Goal: Transaction & Acquisition: Book appointment/travel/reservation

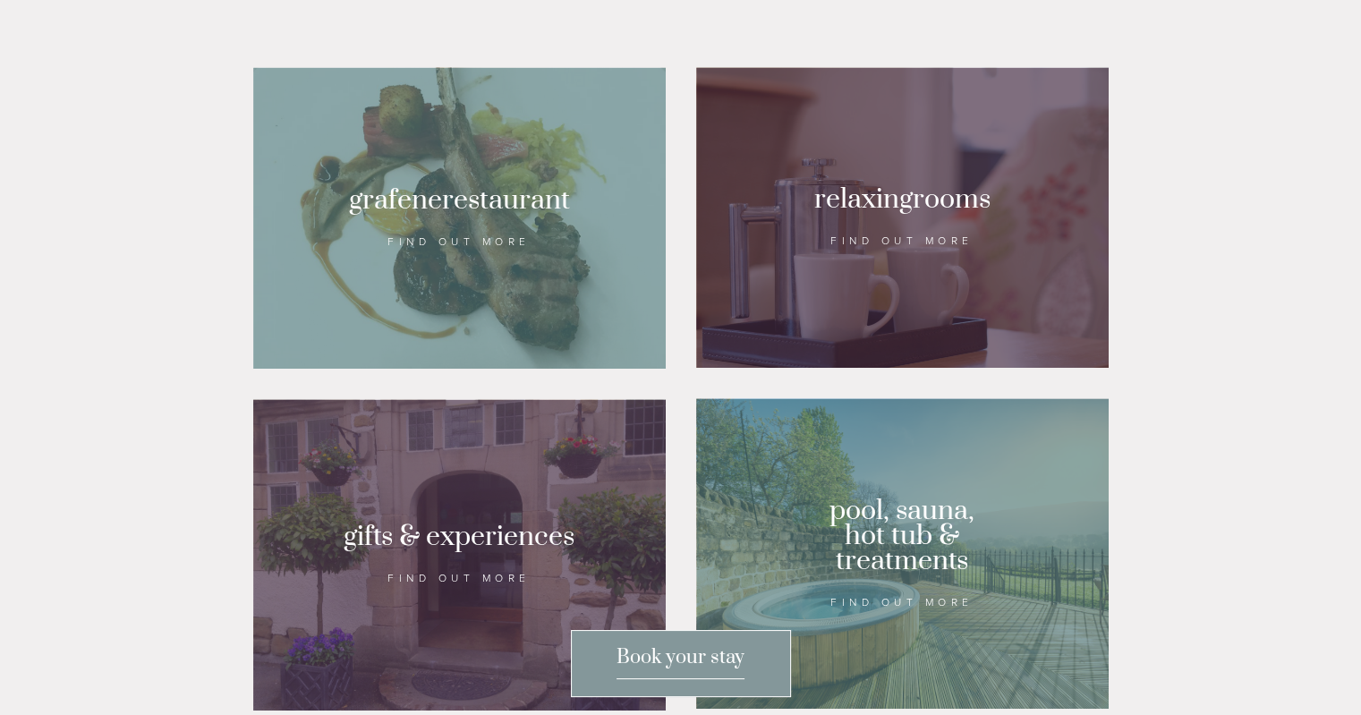
scroll to position [1193, 0]
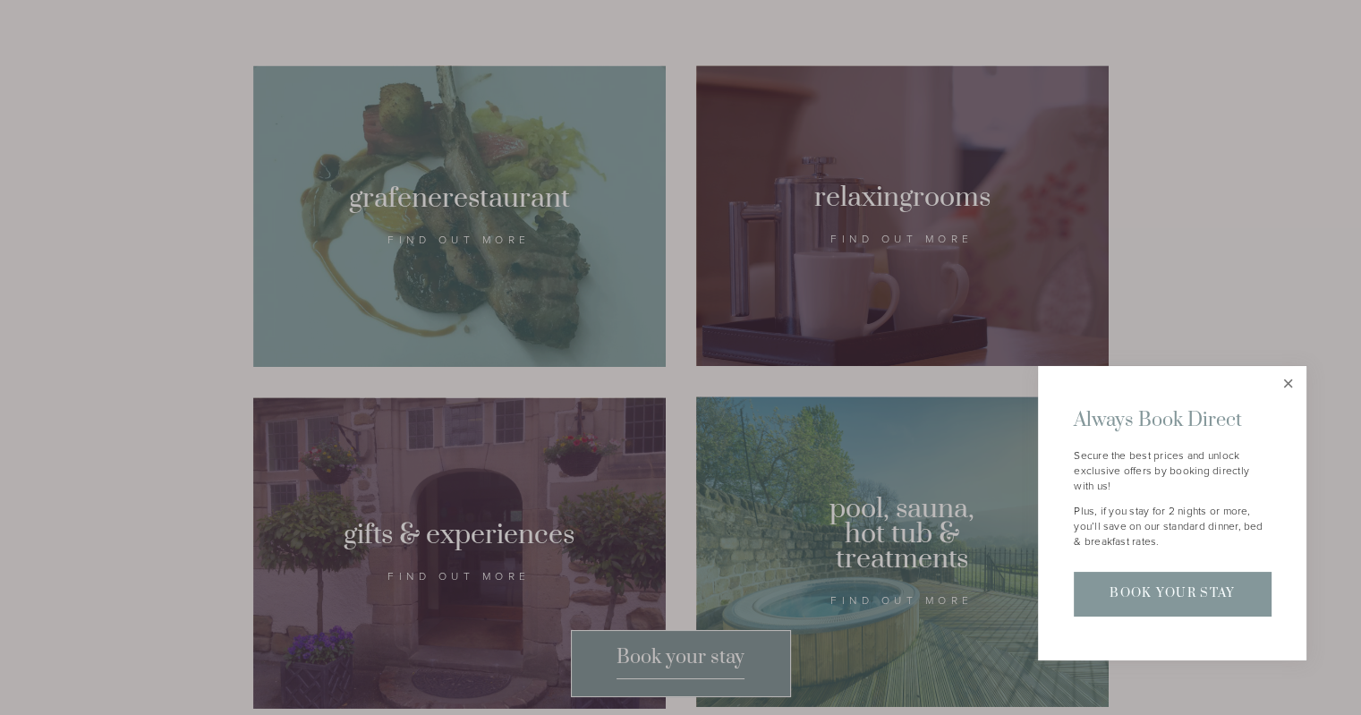
click at [1288, 376] on link "Close" at bounding box center [1287, 384] width 31 height 31
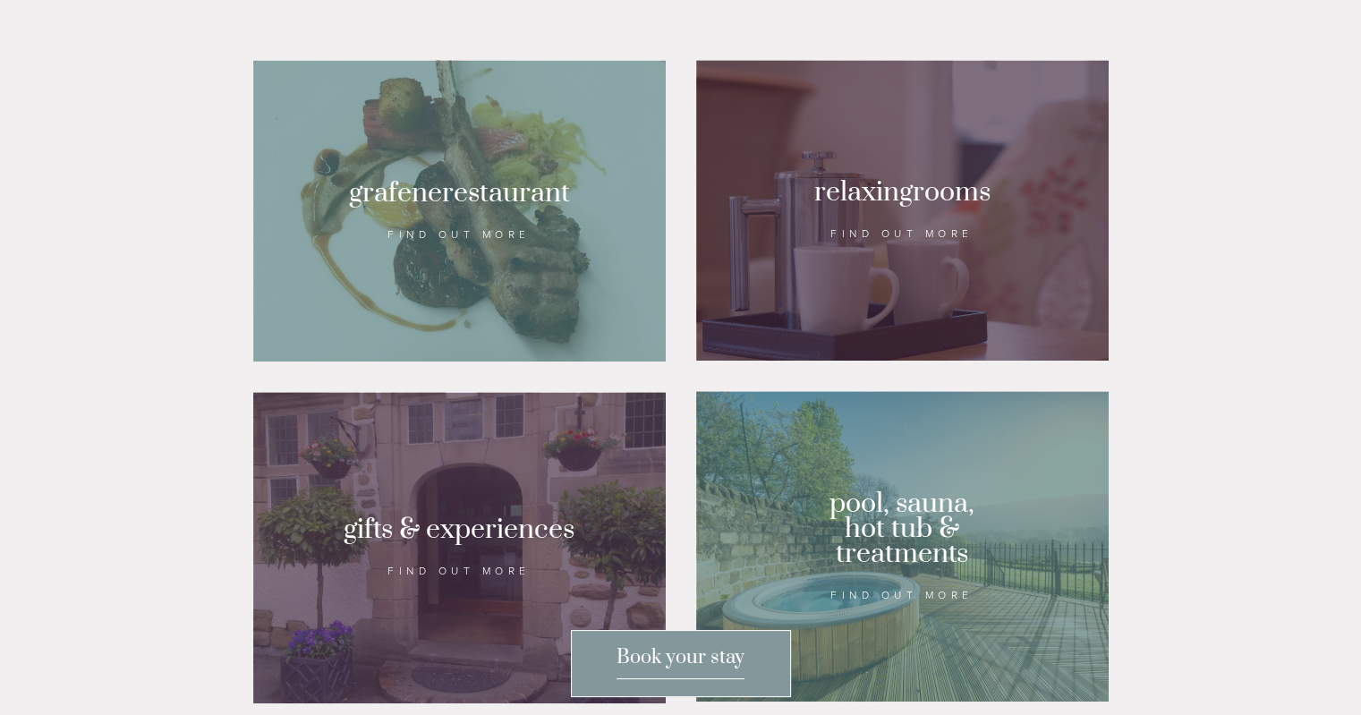
scroll to position [1172, 0]
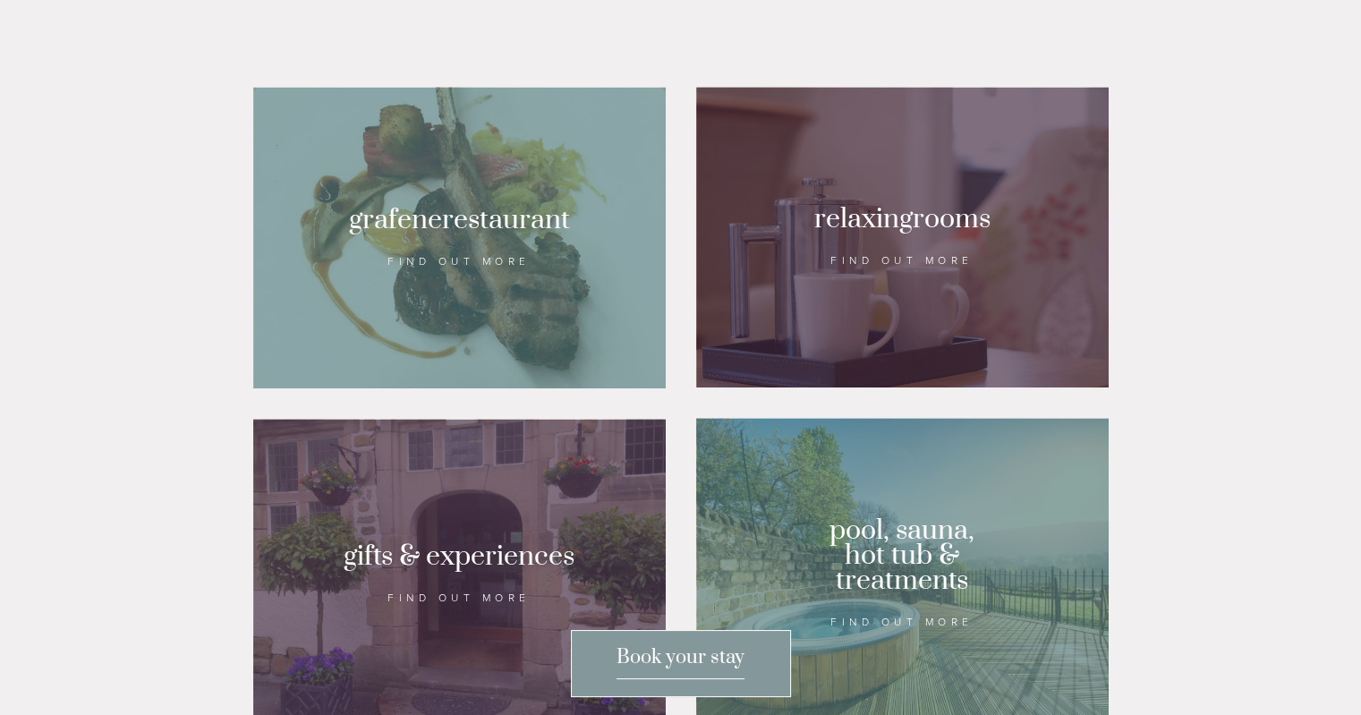
click at [868, 605] on div at bounding box center [902, 573] width 412 height 310
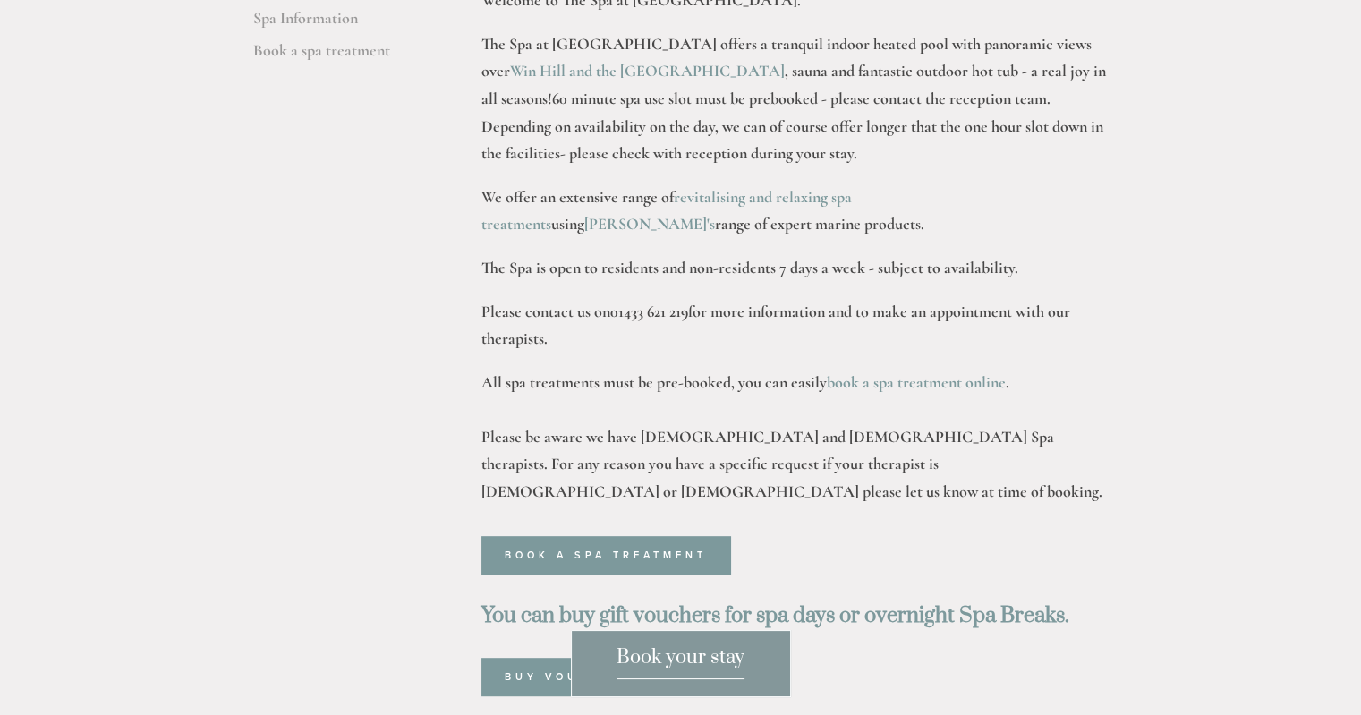
scroll to position [672, 0]
click at [773, 188] on strong "revitalising and relaxing spa treatments" at bounding box center [668, 211] width 374 height 47
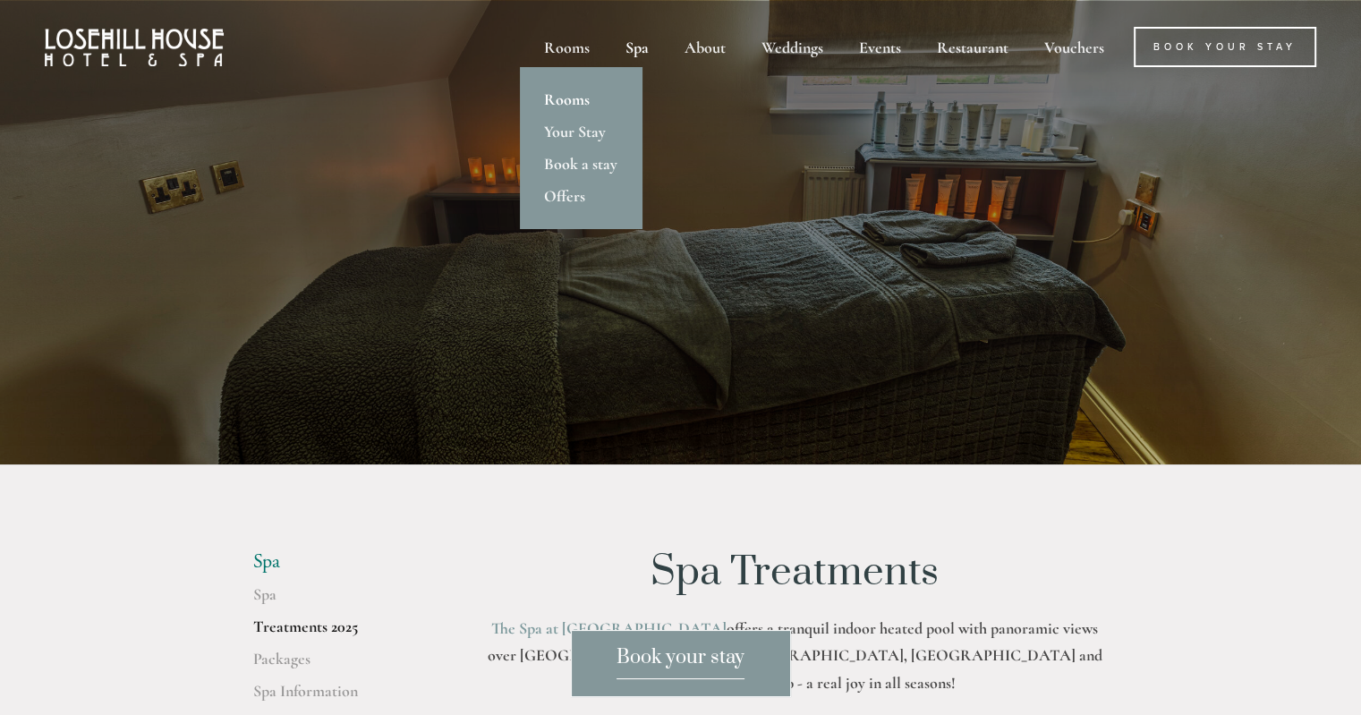
click at [565, 99] on link "Rooms" at bounding box center [581, 99] width 122 height 32
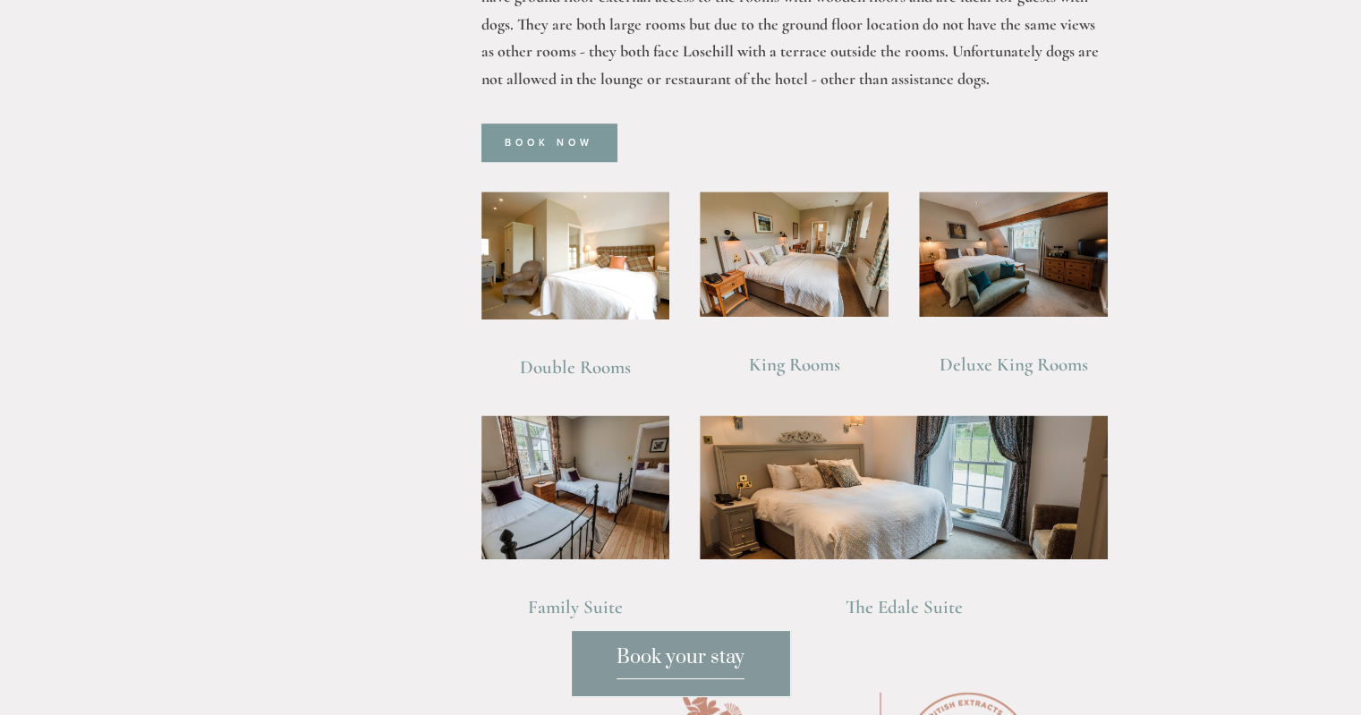
scroll to position [1220, 0]
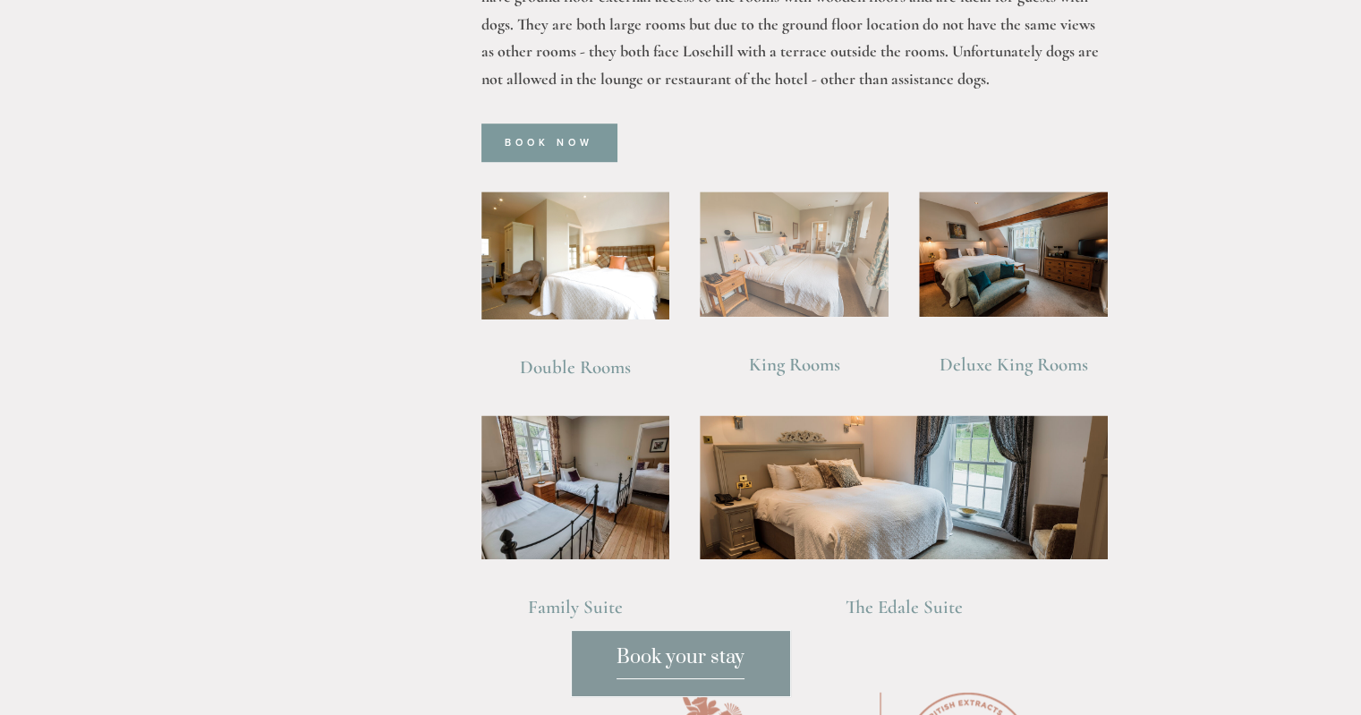
click at [803, 249] on img at bounding box center [794, 254] width 189 height 126
